Goal: Use online tool/utility: Utilize a website feature to perform a specific function

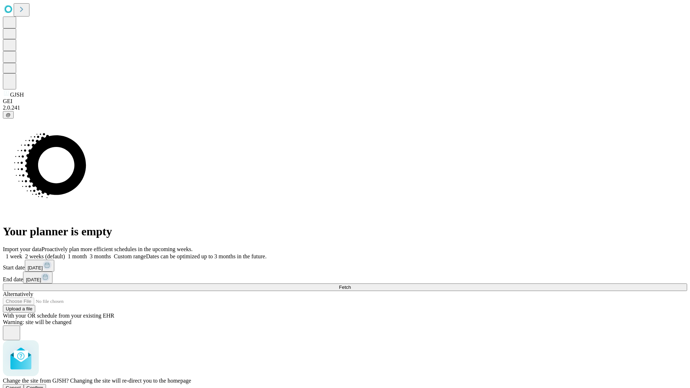
click at [44, 385] on span "Confirm" at bounding box center [35, 387] width 17 height 5
click at [22, 254] on label "1 week" at bounding box center [12, 257] width 19 height 6
click at [351, 285] on span "Fetch" at bounding box center [345, 287] width 12 height 5
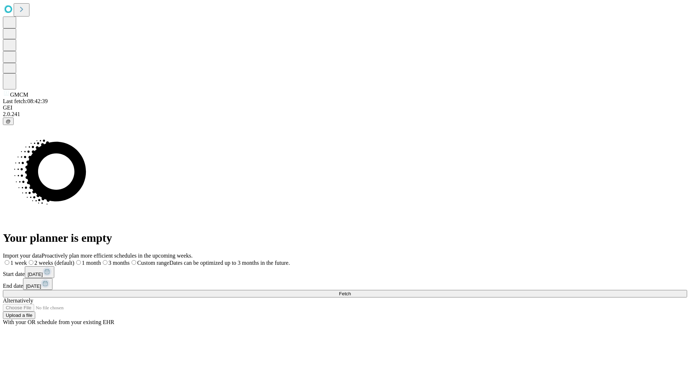
click at [27, 260] on label "1 week" at bounding box center [15, 263] width 24 height 6
click at [351, 291] on span "Fetch" at bounding box center [345, 293] width 12 height 5
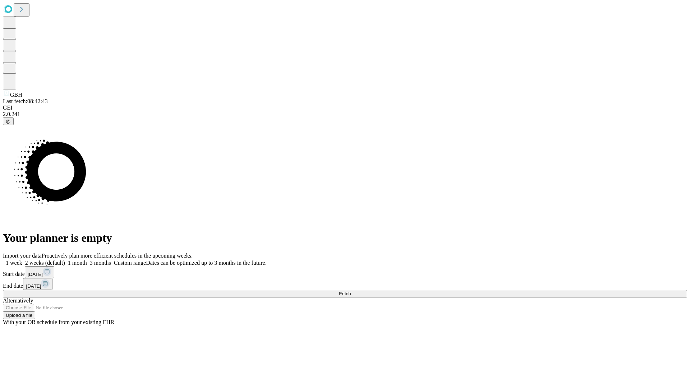
click at [22, 260] on label "1 week" at bounding box center [12, 263] width 19 height 6
click at [351, 291] on span "Fetch" at bounding box center [345, 293] width 12 height 5
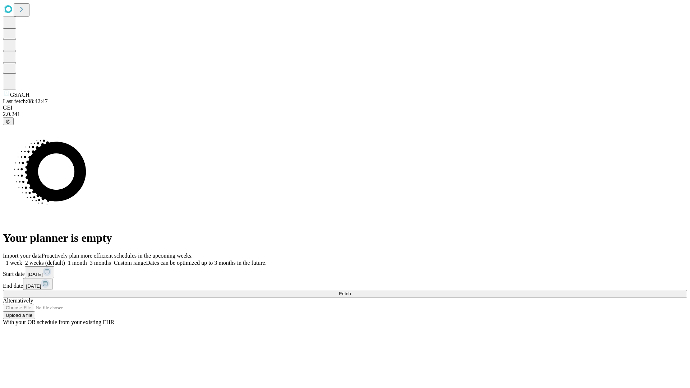
click at [22, 260] on label "1 week" at bounding box center [12, 263] width 19 height 6
click at [351, 291] on span "Fetch" at bounding box center [345, 293] width 12 height 5
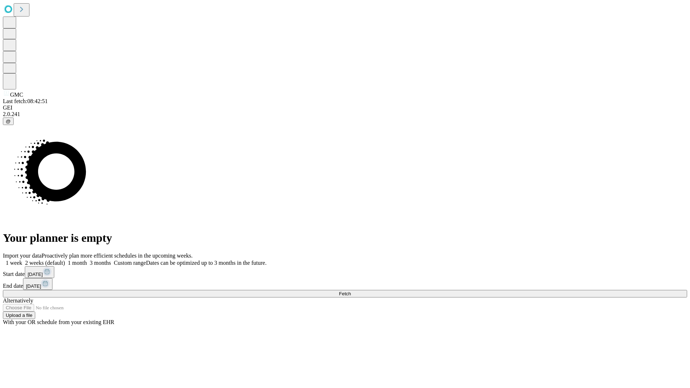
click at [22, 260] on label "1 week" at bounding box center [12, 263] width 19 height 6
click at [351, 291] on span "Fetch" at bounding box center [345, 293] width 12 height 5
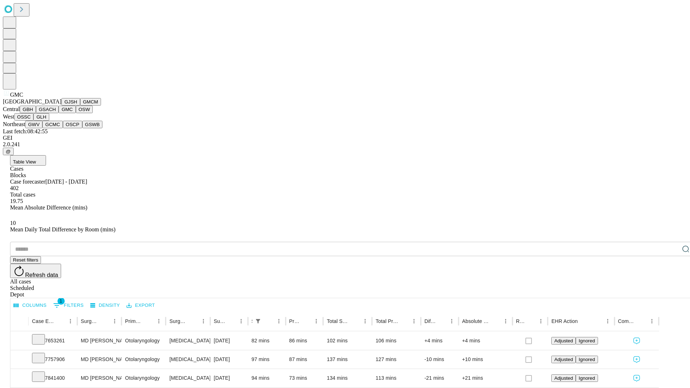
click at [76, 113] on button "OSW" at bounding box center [84, 110] width 17 height 8
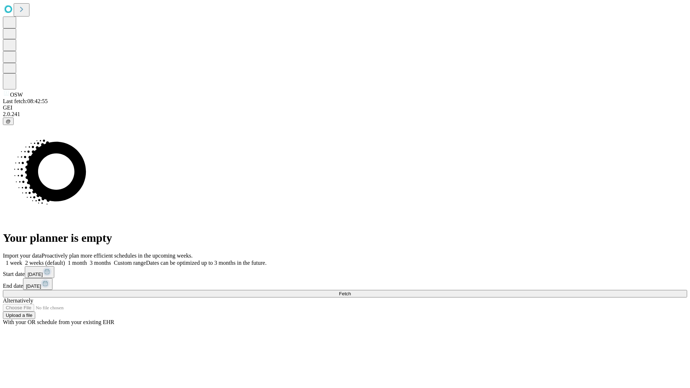
click at [22, 260] on label "1 week" at bounding box center [12, 263] width 19 height 6
click at [351, 291] on span "Fetch" at bounding box center [345, 293] width 12 height 5
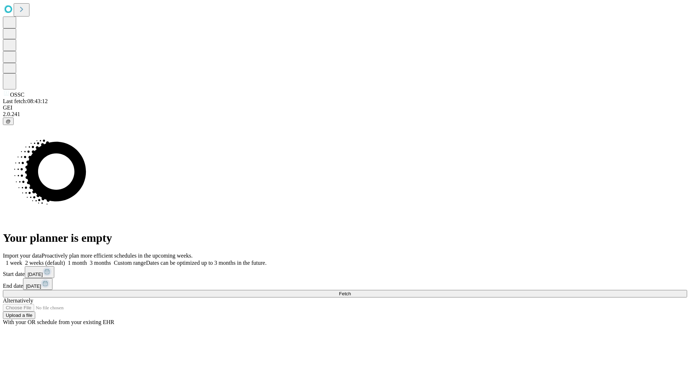
click at [22, 260] on label "1 week" at bounding box center [12, 263] width 19 height 6
click at [351, 291] on span "Fetch" at bounding box center [345, 293] width 12 height 5
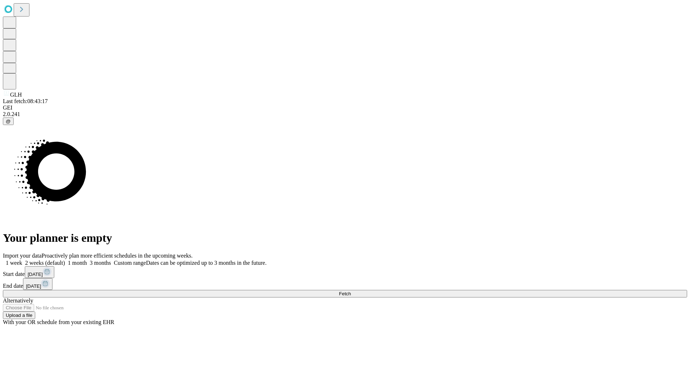
click at [351, 291] on span "Fetch" at bounding box center [345, 293] width 12 height 5
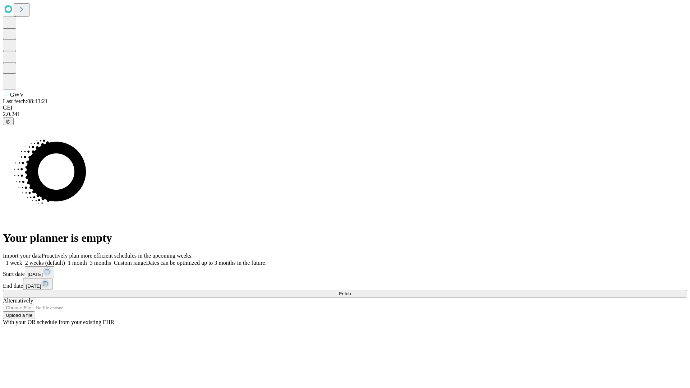
click at [351, 291] on span "Fetch" at bounding box center [345, 293] width 12 height 5
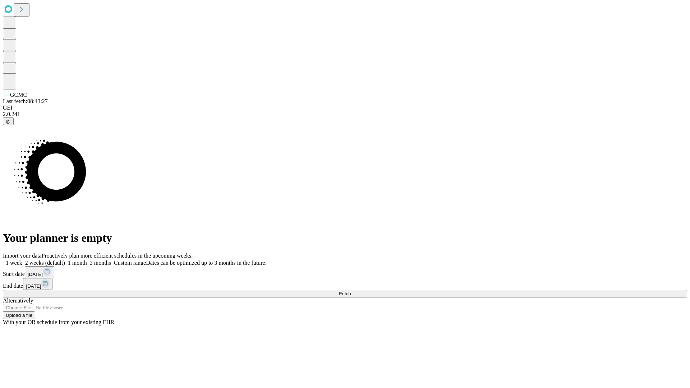
click at [22, 260] on label "1 week" at bounding box center [12, 263] width 19 height 6
click at [351, 291] on span "Fetch" at bounding box center [345, 293] width 12 height 5
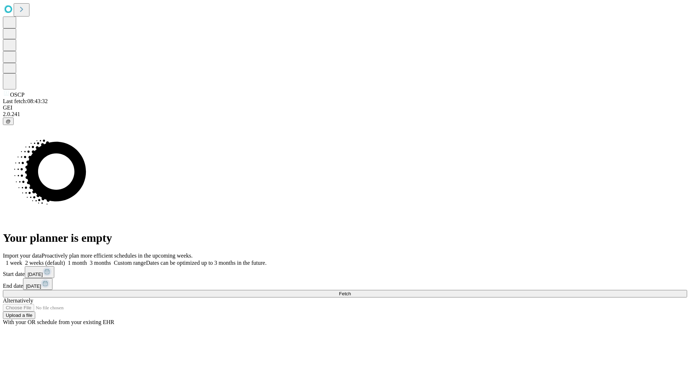
click at [351, 291] on span "Fetch" at bounding box center [345, 293] width 12 height 5
click at [22, 260] on label "1 week" at bounding box center [12, 263] width 19 height 6
click at [351, 291] on span "Fetch" at bounding box center [345, 293] width 12 height 5
